Goal: Task Accomplishment & Management: Manage account settings

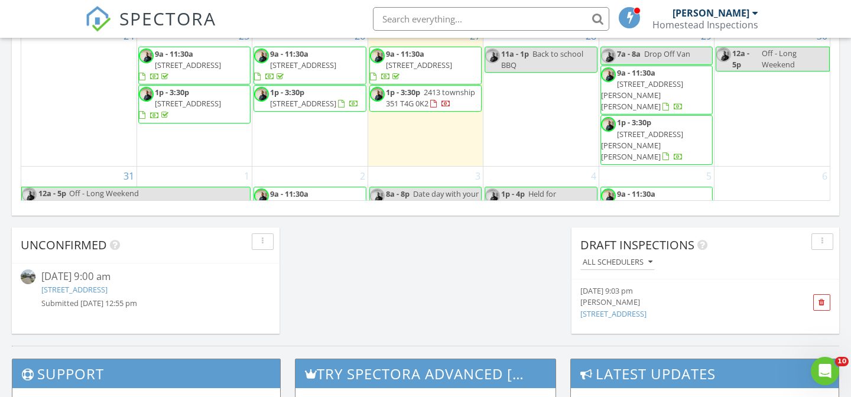
scroll to position [202, 0]
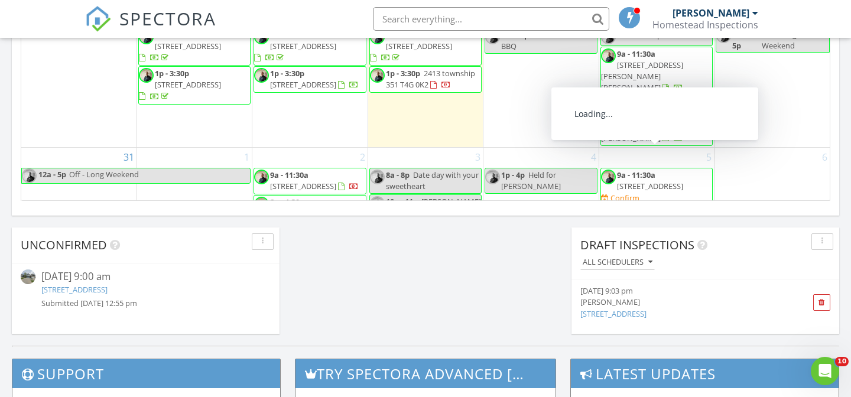
click at [657, 181] on span "635 Chaparral Drive SE, Calgary T2X 3W9" at bounding box center [650, 186] width 66 height 11
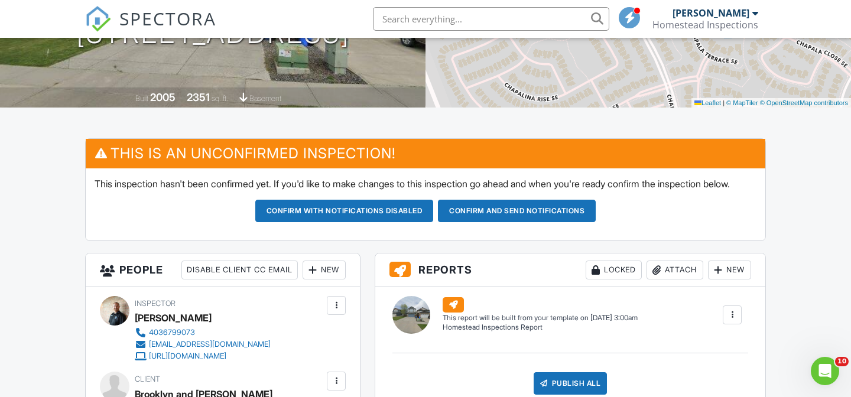
scroll to position [205, 0]
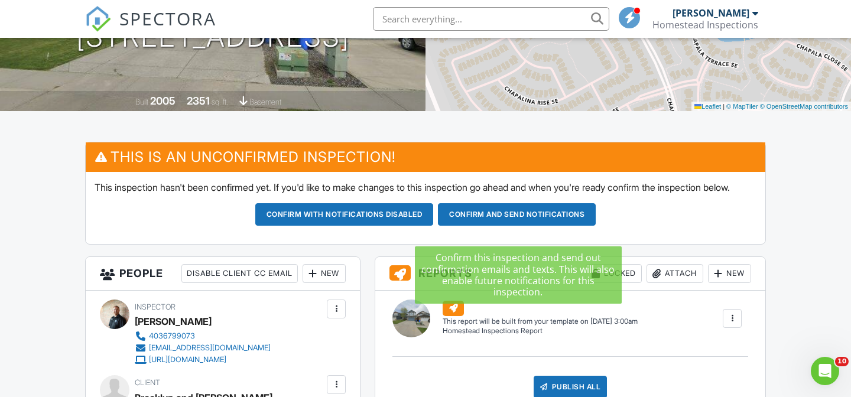
click at [434, 221] on button "Confirm and send notifications" at bounding box center [344, 214] width 179 height 22
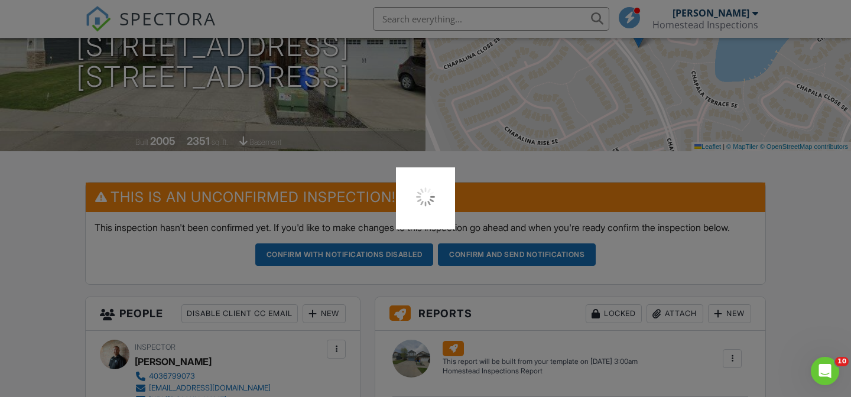
scroll to position [77, 0]
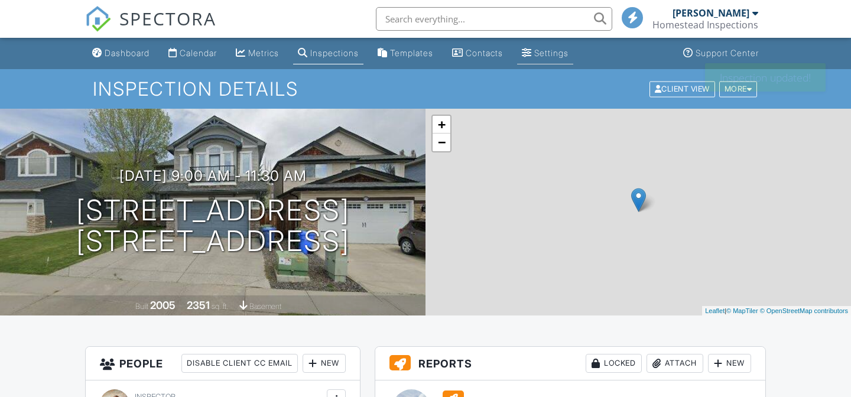
click at [556, 44] on link "Settings" at bounding box center [545, 54] width 56 height 22
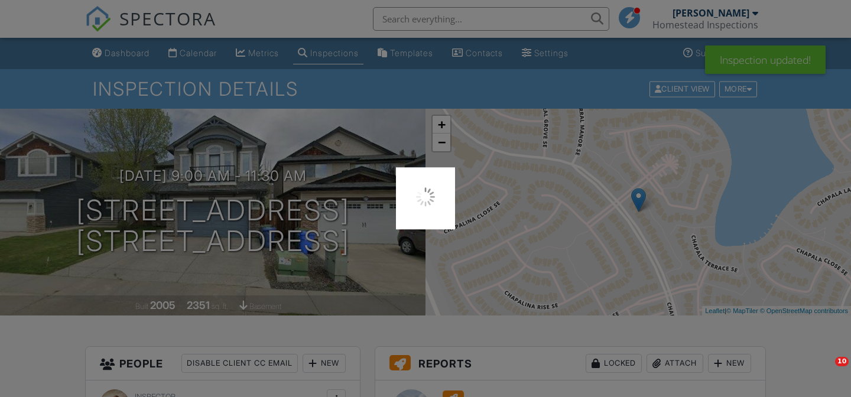
click at [561, 53] on div at bounding box center [425, 198] width 851 height 397
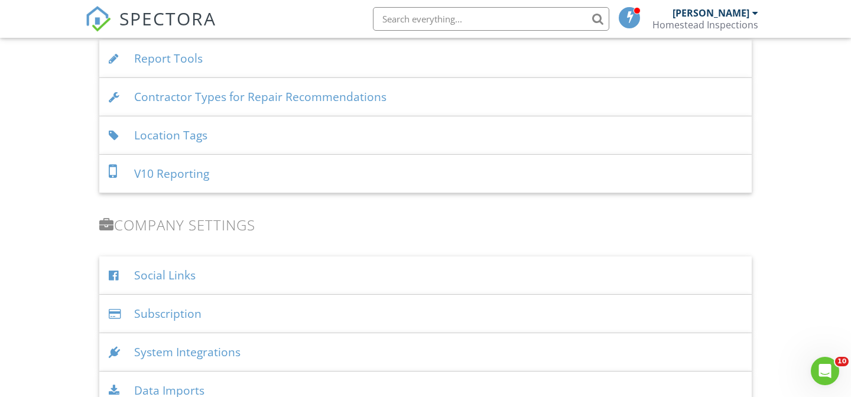
scroll to position [1272, 0]
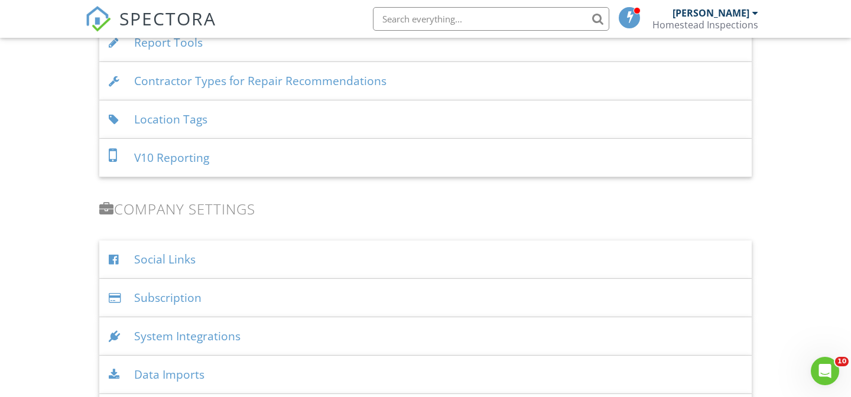
click at [276, 118] on div "Location Tags" at bounding box center [425, 120] width 653 height 38
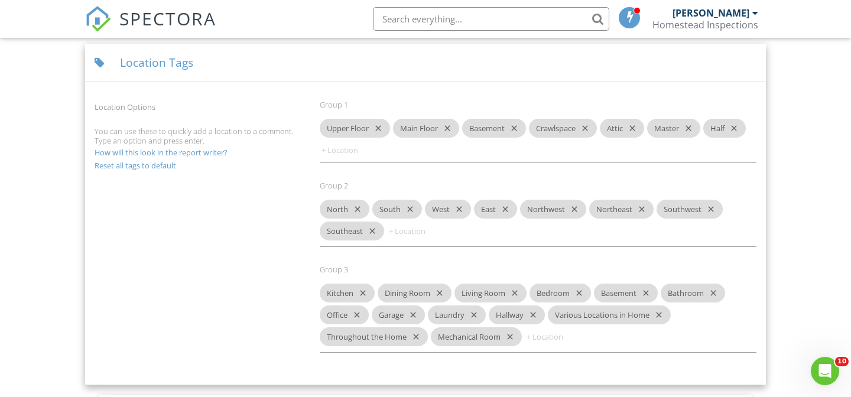
scroll to position [1344, 0]
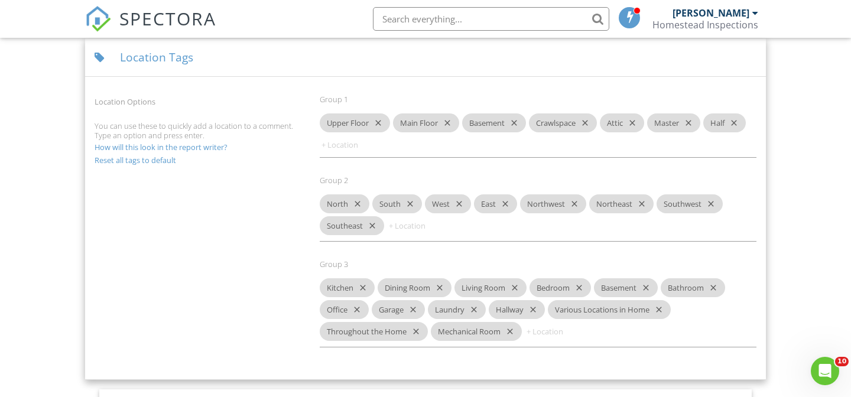
click at [651, 290] on icon "close" at bounding box center [644, 287] width 14 height 19
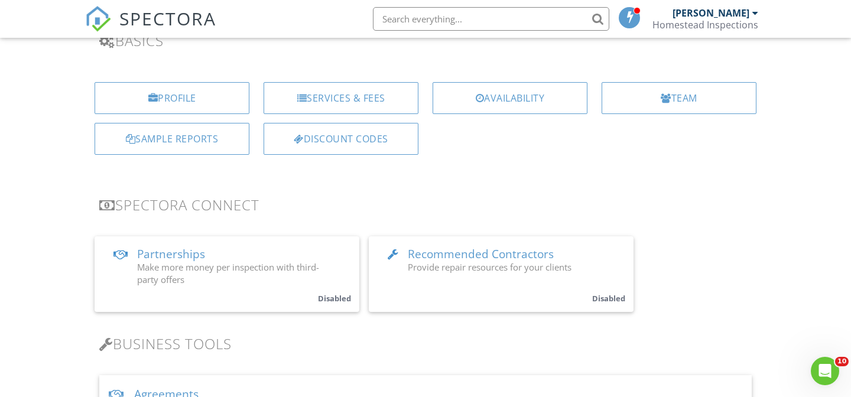
scroll to position [0, 0]
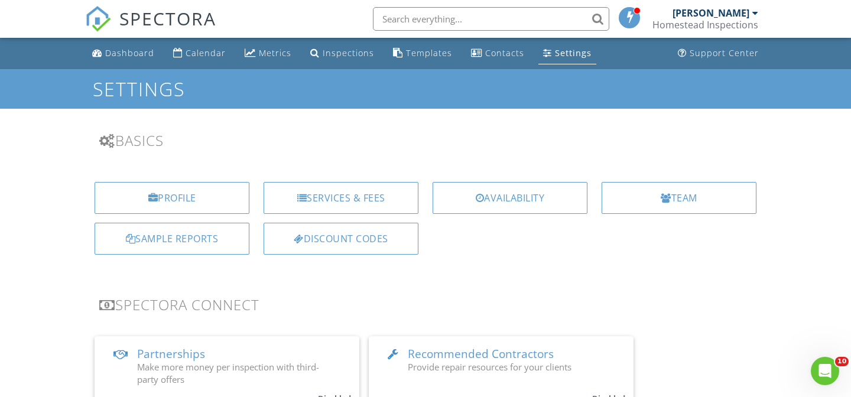
click at [719, 15] on div "[PERSON_NAME]" at bounding box center [711, 13] width 77 height 12
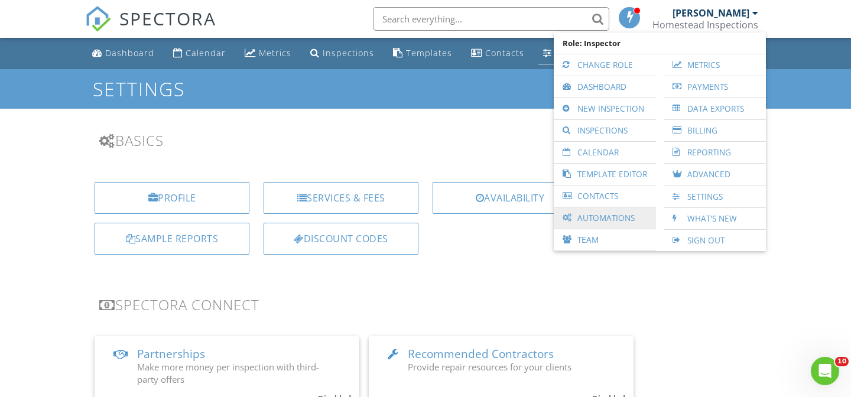
click at [626, 212] on link "Automations" at bounding box center [605, 218] width 90 height 21
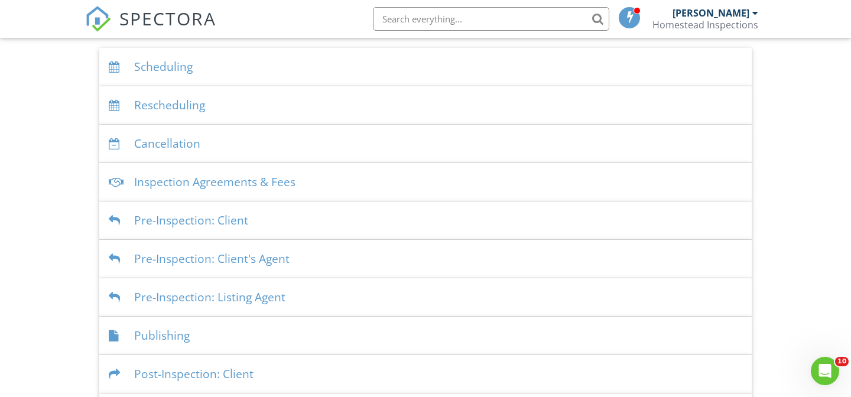
scroll to position [244, 0]
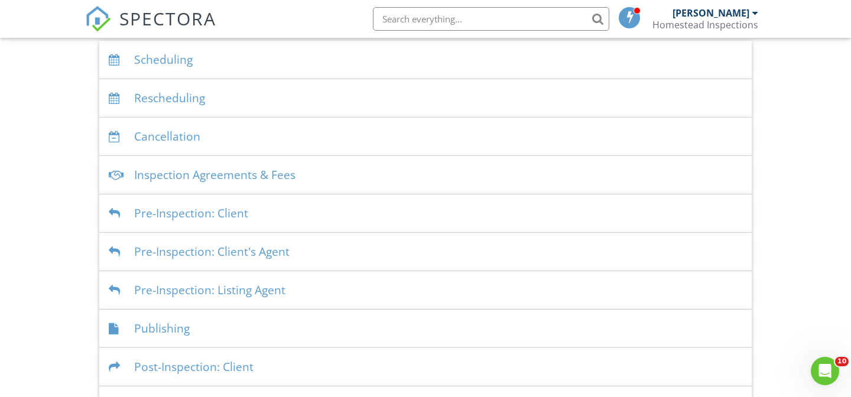
click at [472, 171] on div "Inspection Agreements & Fees" at bounding box center [425, 175] width 653 height 38
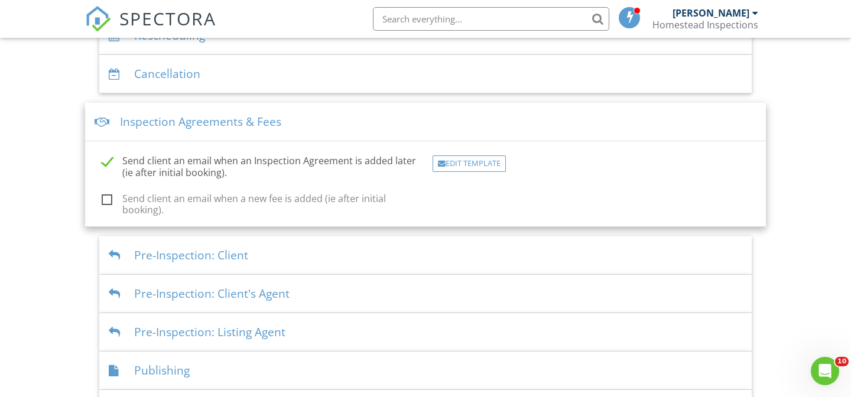
scroll to position [318, 0]
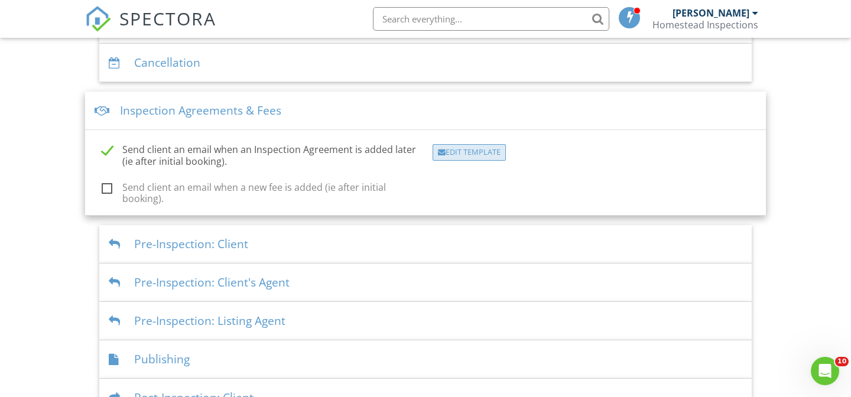
click at [455, 152] on div "Edit Template" at bounding box center [469, 152] width 73 height 17
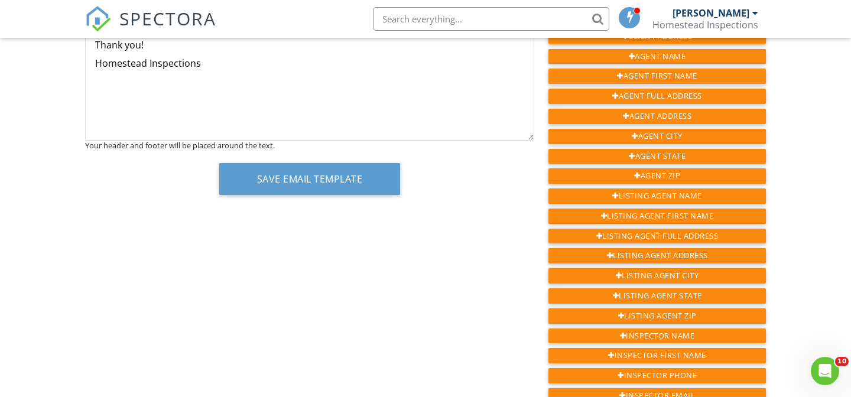
scroll to position [322, 0]
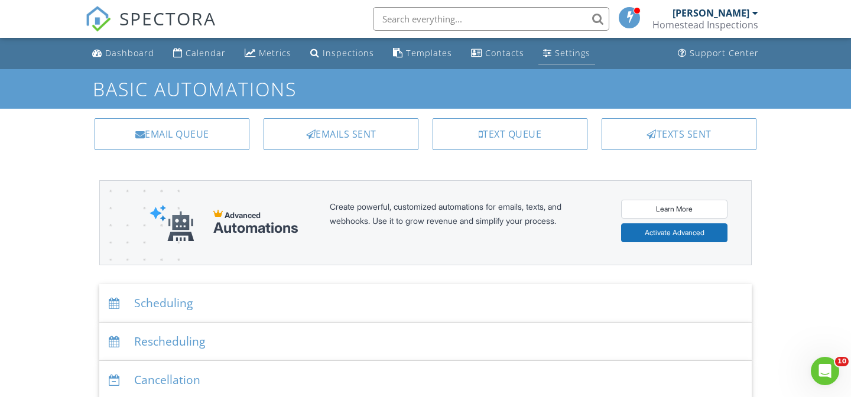
click at [550, 61] on link "Settings" at bounding box center [567, 54] width 57 height 22
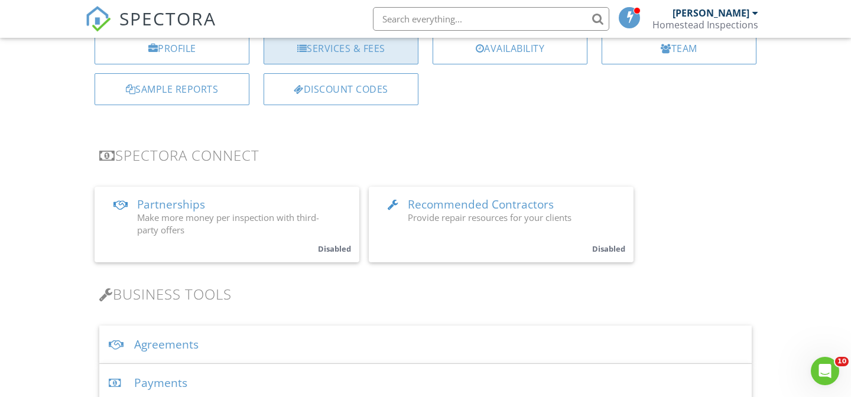
click at [359, 44] on div "Services & Fees" at bounding box center [341, 49] width 155 height 32
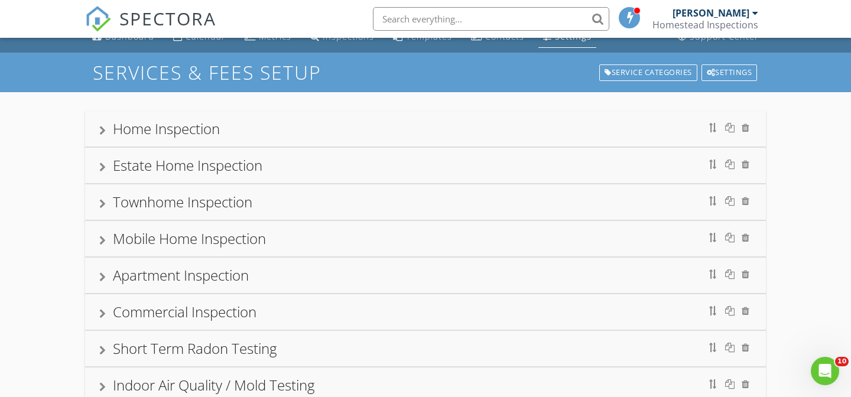
scroll to position [19, 0]
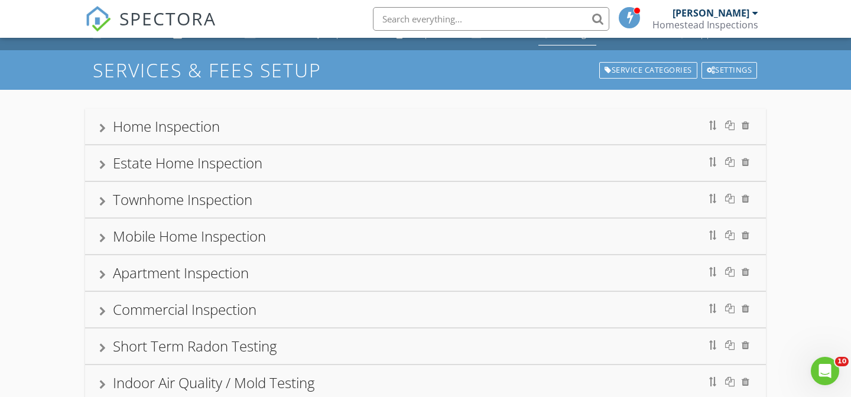
click at [345, 118] on div "Home Inspection" at bounding box center [425, 126] width 653 height 21
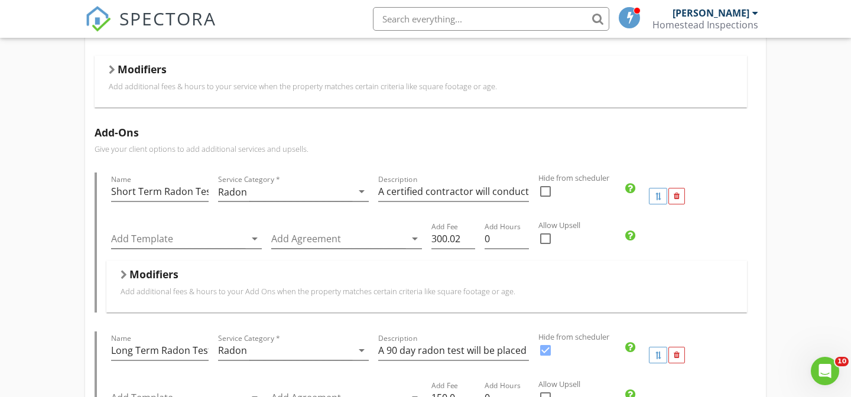
scroll to position [0, 0]
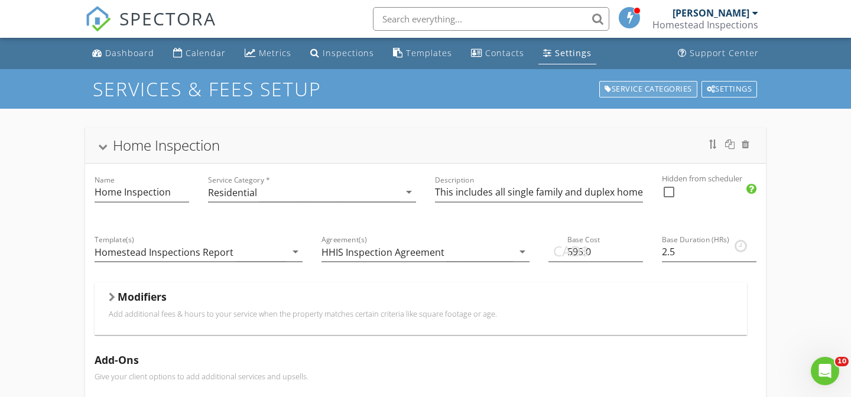
click at [668, 93] on div "Service Categories" at bounding box center [649, 89] width 98 height 17
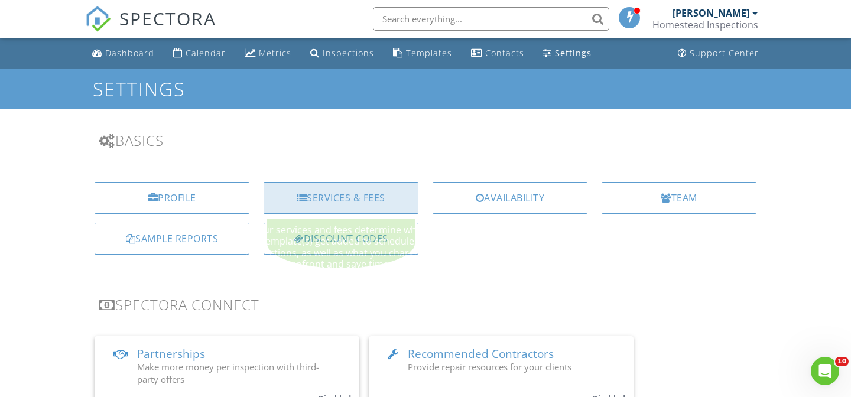
click at [390, 194] on div "Services & Fees" at bounding box center [341, 198] width 155 height 32
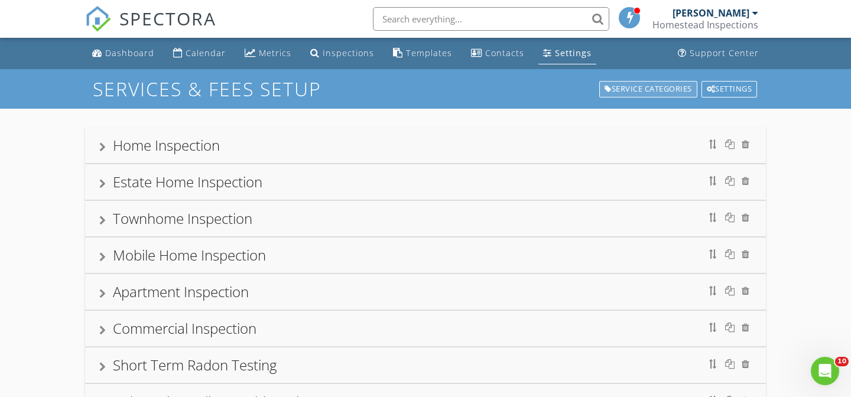
click at [643, 90] on div "Service Categories" at bounding box center [649, 89] width 98 height 17
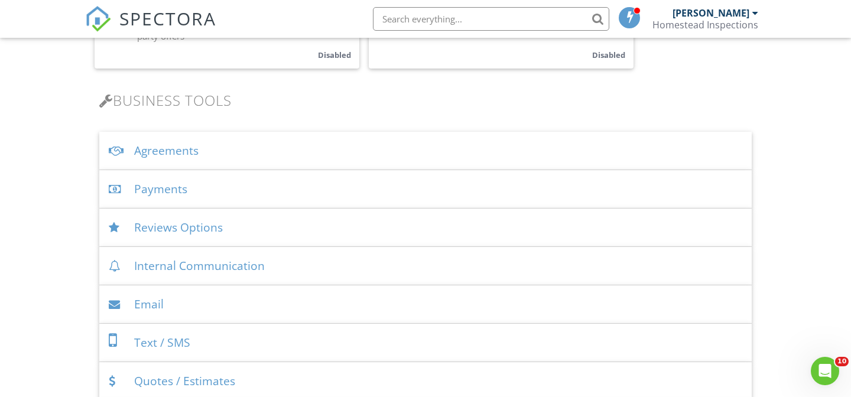
scroll to position [366, 0]
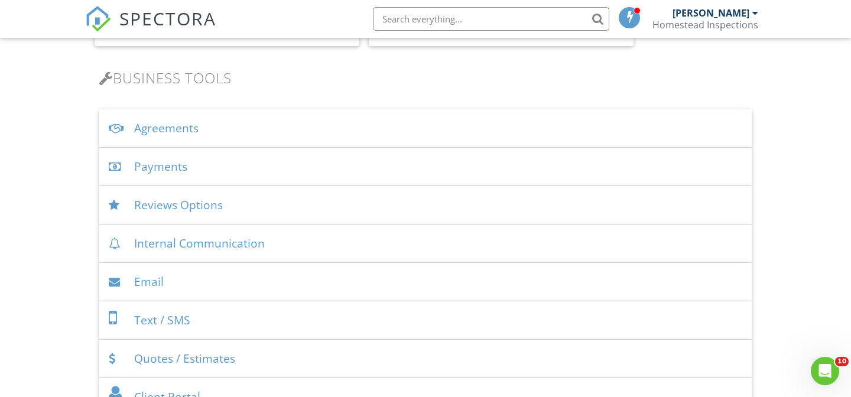
click at [415, 171] on div "Payments" at bounding box center [425, 167] width 653 height 38
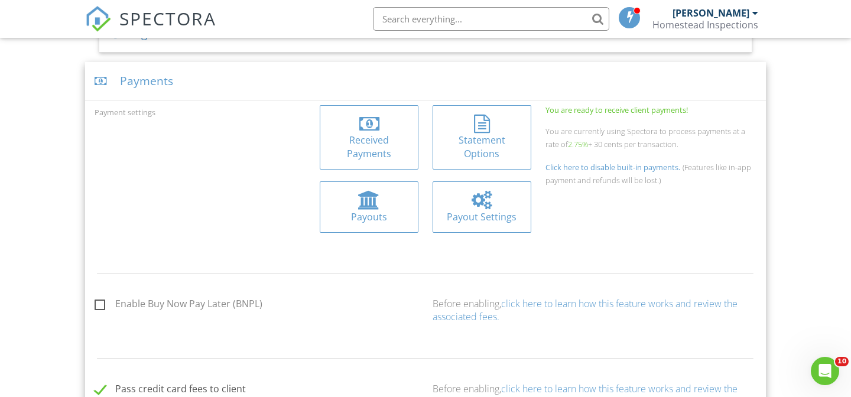
scroll to position [474, 0]
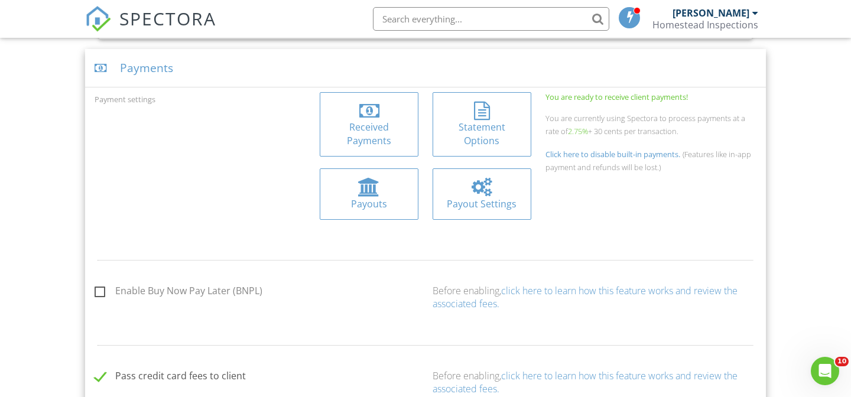
click at [495, 116] on div at bounding box center [482, 111] width 80 height 19
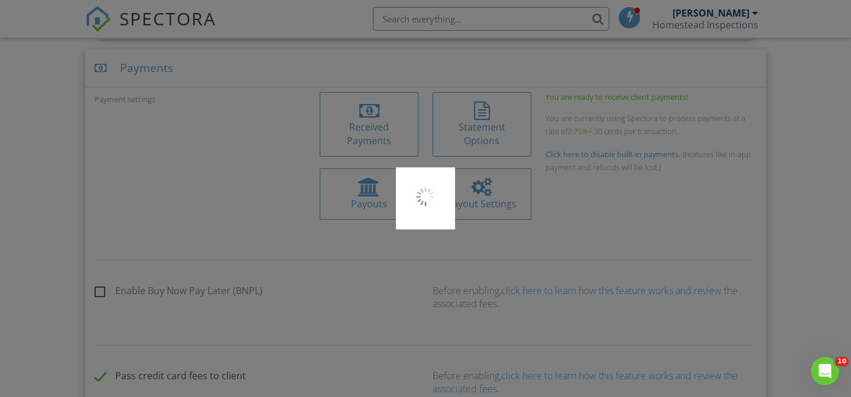
type input "HSTDINSP"
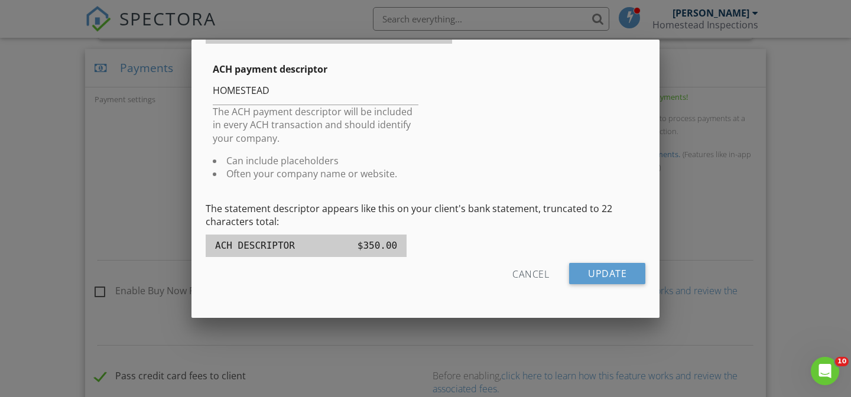
scroll to position [349, 0]
click at [705, 197] on div at bounding box center [425, 189] width 851 height 497
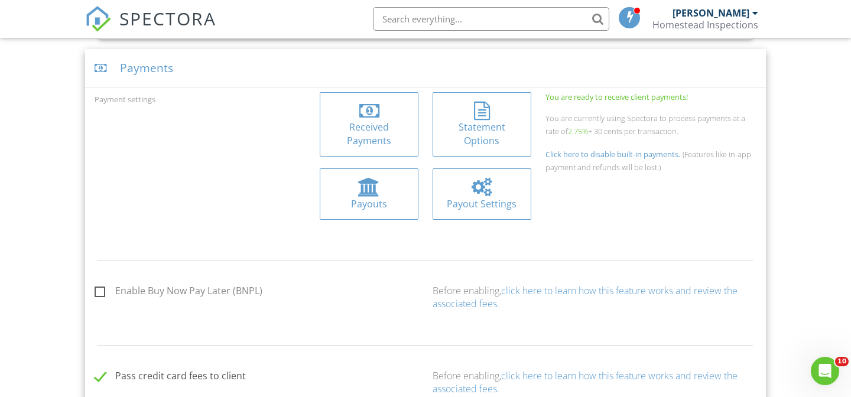
click at [384, 109] on div at bounding box center [369, 111] width 80 height 19
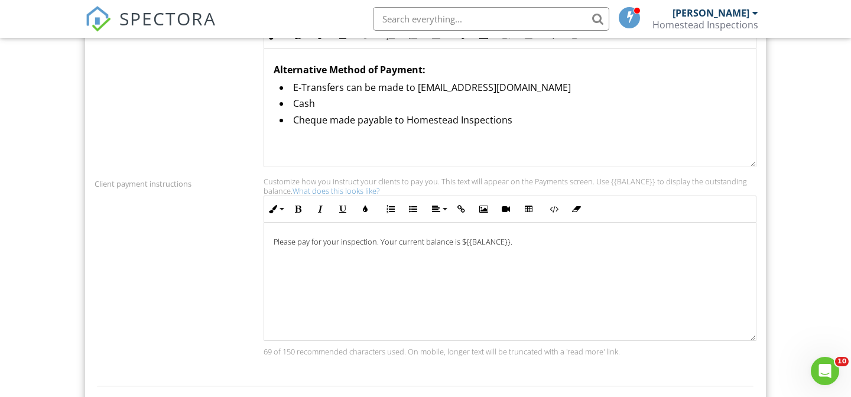
scroll to position [971, 0]
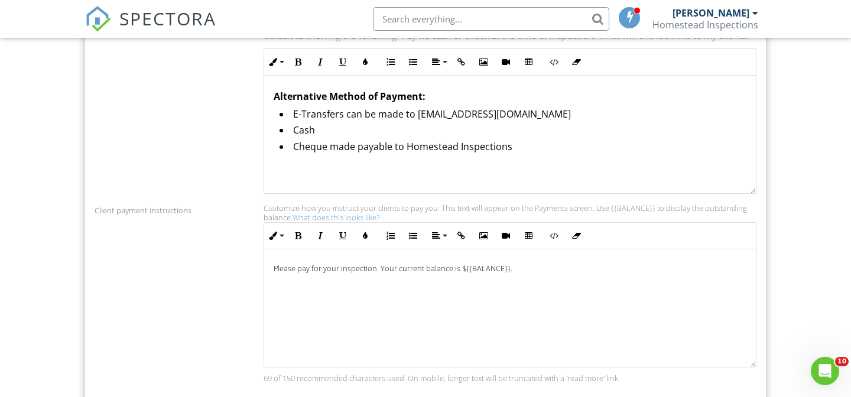
click at [562, 273] on p "Please pay for your inspection. Your current balance is ${{BALANCE}}." at bounding box center [510, 268] width 473 height 9
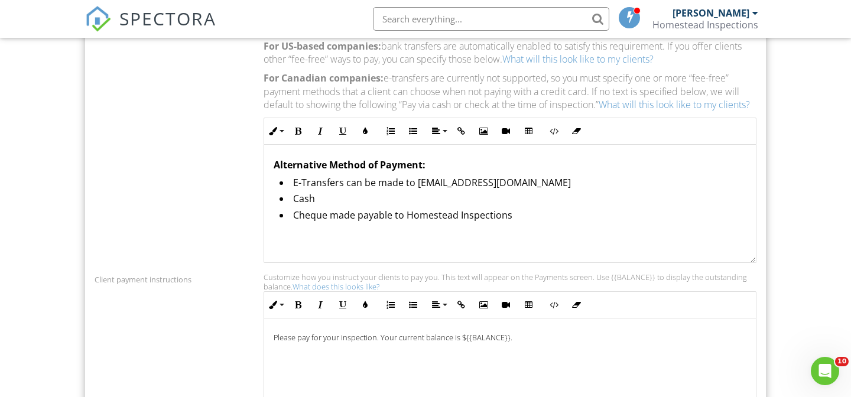
scroll to position [928, 0]
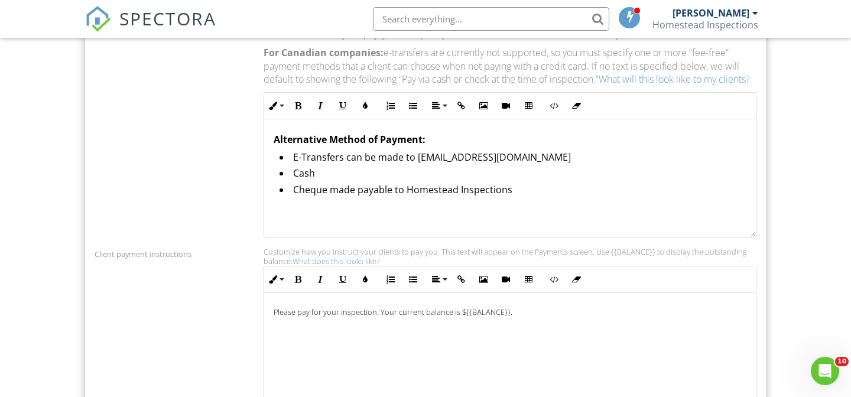
click at [316, 267] on link "What does this looks like?" at bounding box center [336, 261] width 87 height 11
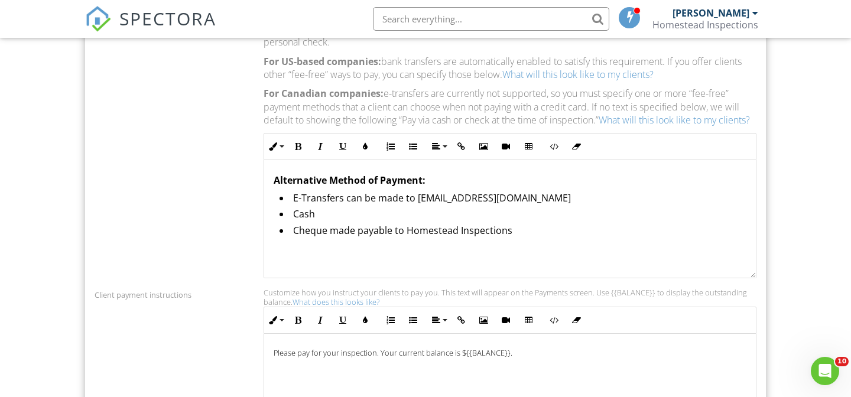
scroll to position [1078, 0]
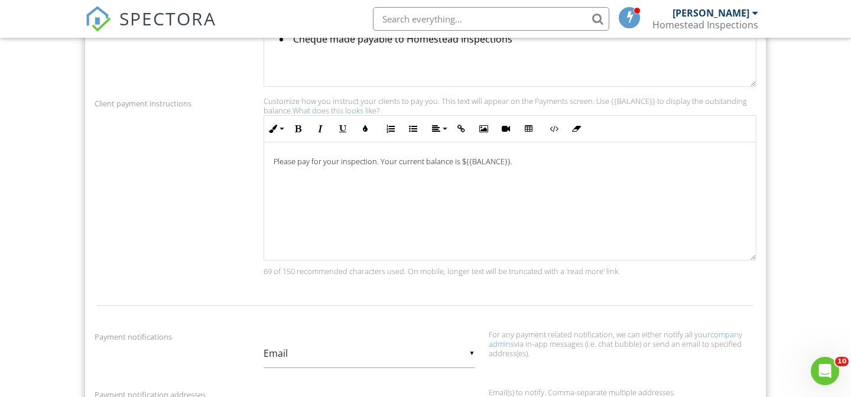
click at [278, 167] on div "Please pay for your inspection. Your current balance is ${{BALANCE}}. ​ ​" at bounding box center [510, 201] width 492 height 118
click at [478, 166] on p "Thank you for your business, Please pay for your inspection. Your current balan…" at bounding box center [510, 161] width 473 height 9
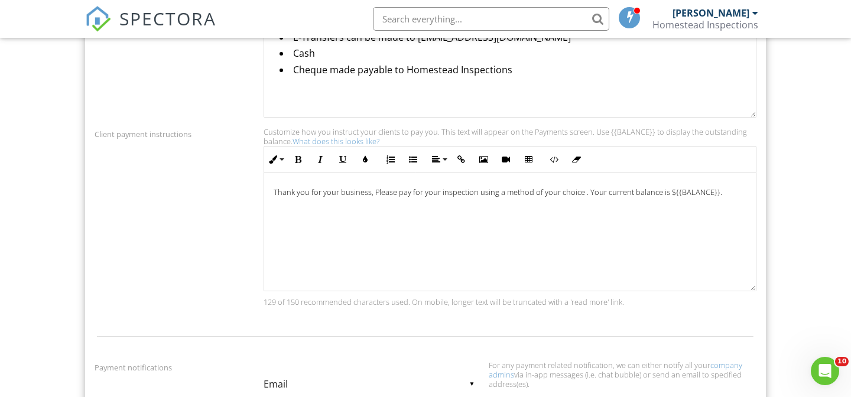
scroll to position [1047, 0]
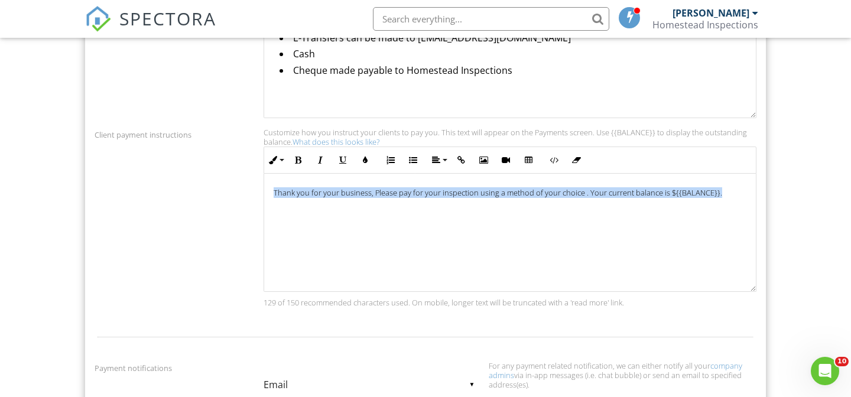
drag, startPoint x: 720, startPoint y: 241, endPoint x: 443, endPoint y: 186, distance: 282.0
click at [443, 186] on div "Inline Style XLarge Large Normal Small Light Small/Light Bold Italic Underline …" at bounding box center [510, 219] width 493 height 145
copy p "Thank you for your business, Please pay for your inspection using a method of y…"
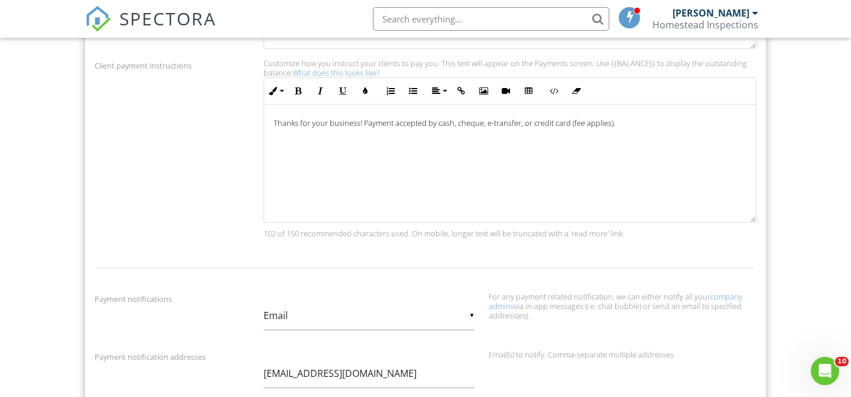
scroll to position [1159, 0]
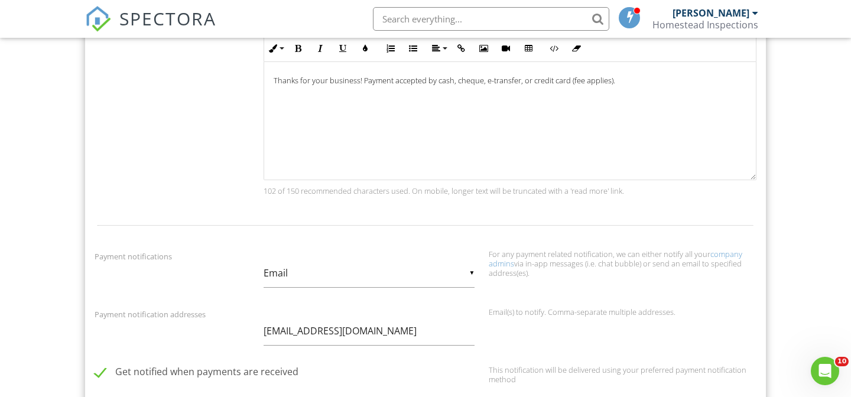
click at [574, 85] on p "Thanks for your business! Payment accepted by cash, cheque, e-transfer, or cred…" at bounding box center [510, 80] width 473 height 9
click at [750, 220] on div at bounding box center [426, 225] width 676 height 38
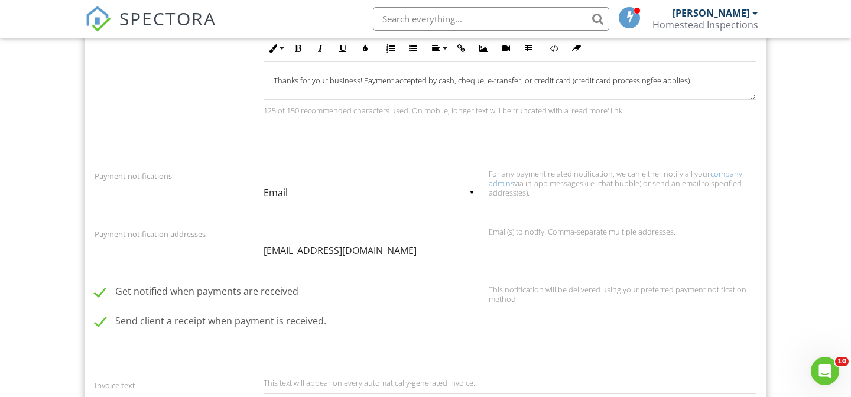
drag, startPoint x: 754, startPoint y: 188, endPoint x: 771, endPoint y: 108, distance: 82.2
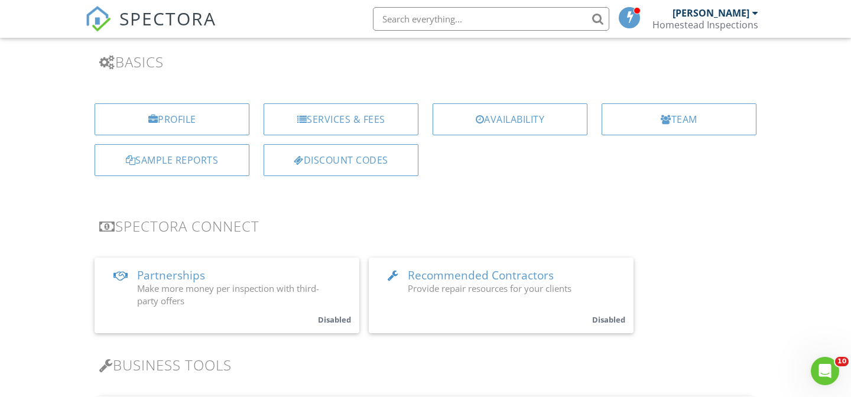
scroll to position [0, 0]
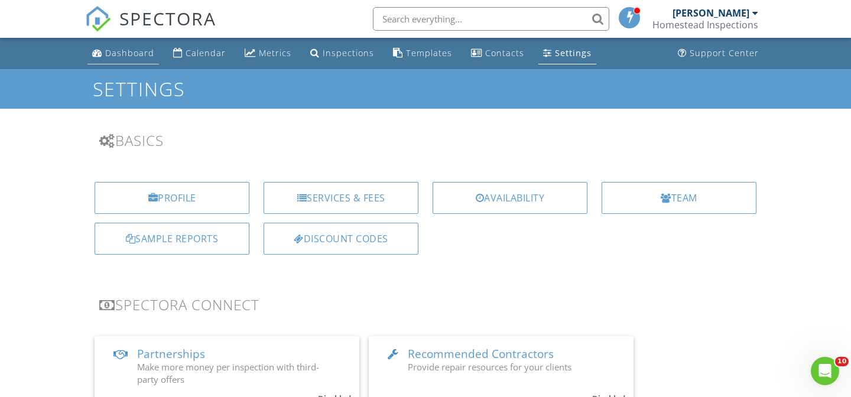
click at [131, 58] on div "Dashboard" at bounding box center [129, 52] width 49 height 11
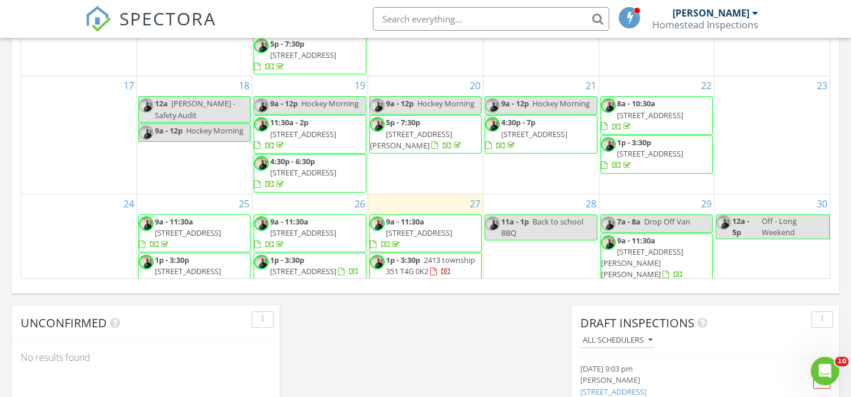
scroll to position [92, 0]
